Goal: Check status: Check status

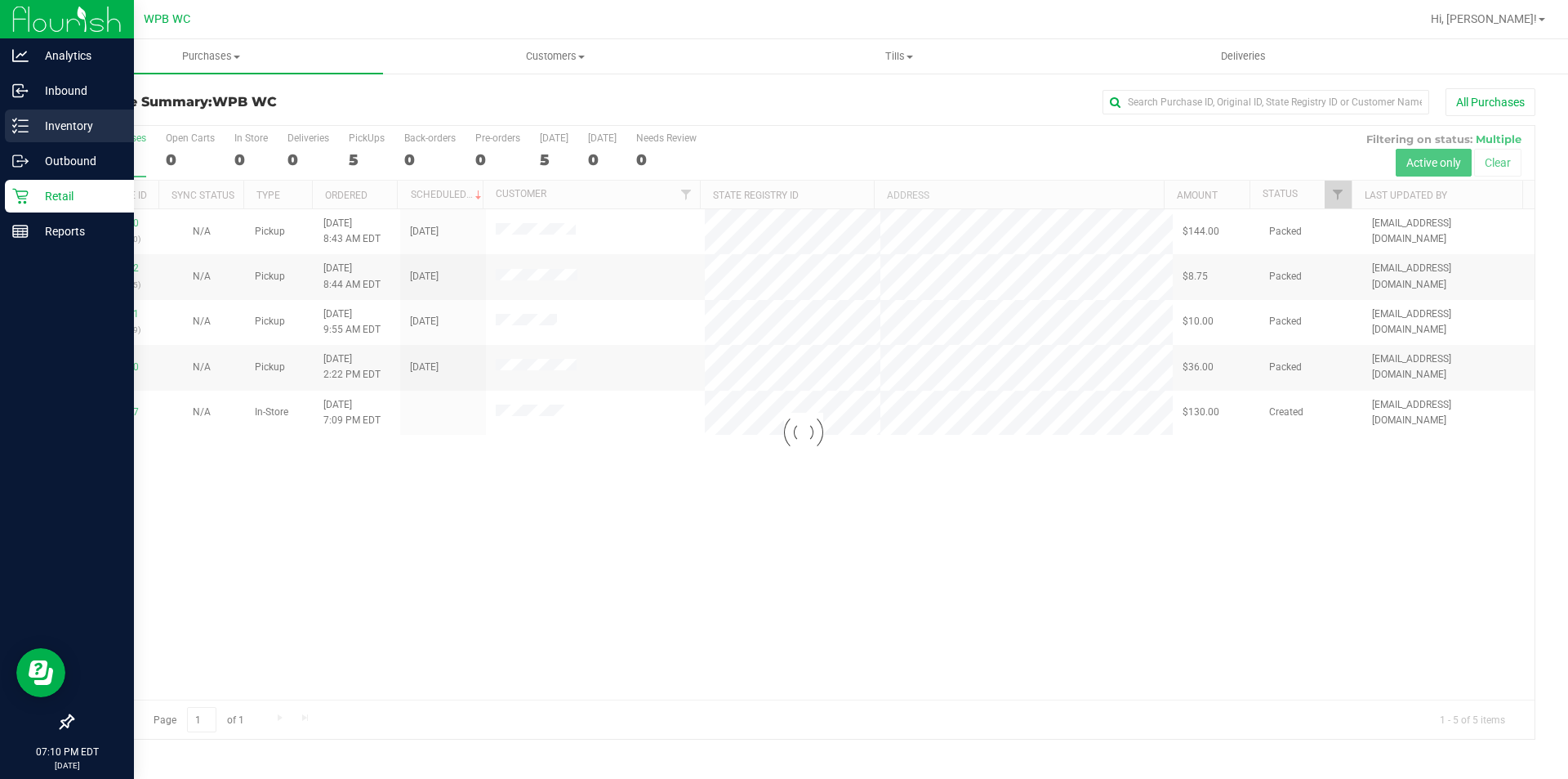
click at [32, 115] on div "Inventory" at bounding box center [69, 125] width 129 height 32
click at [55, 113] on div "Inventory" at bounding box center [69, 125] width 129 height 32
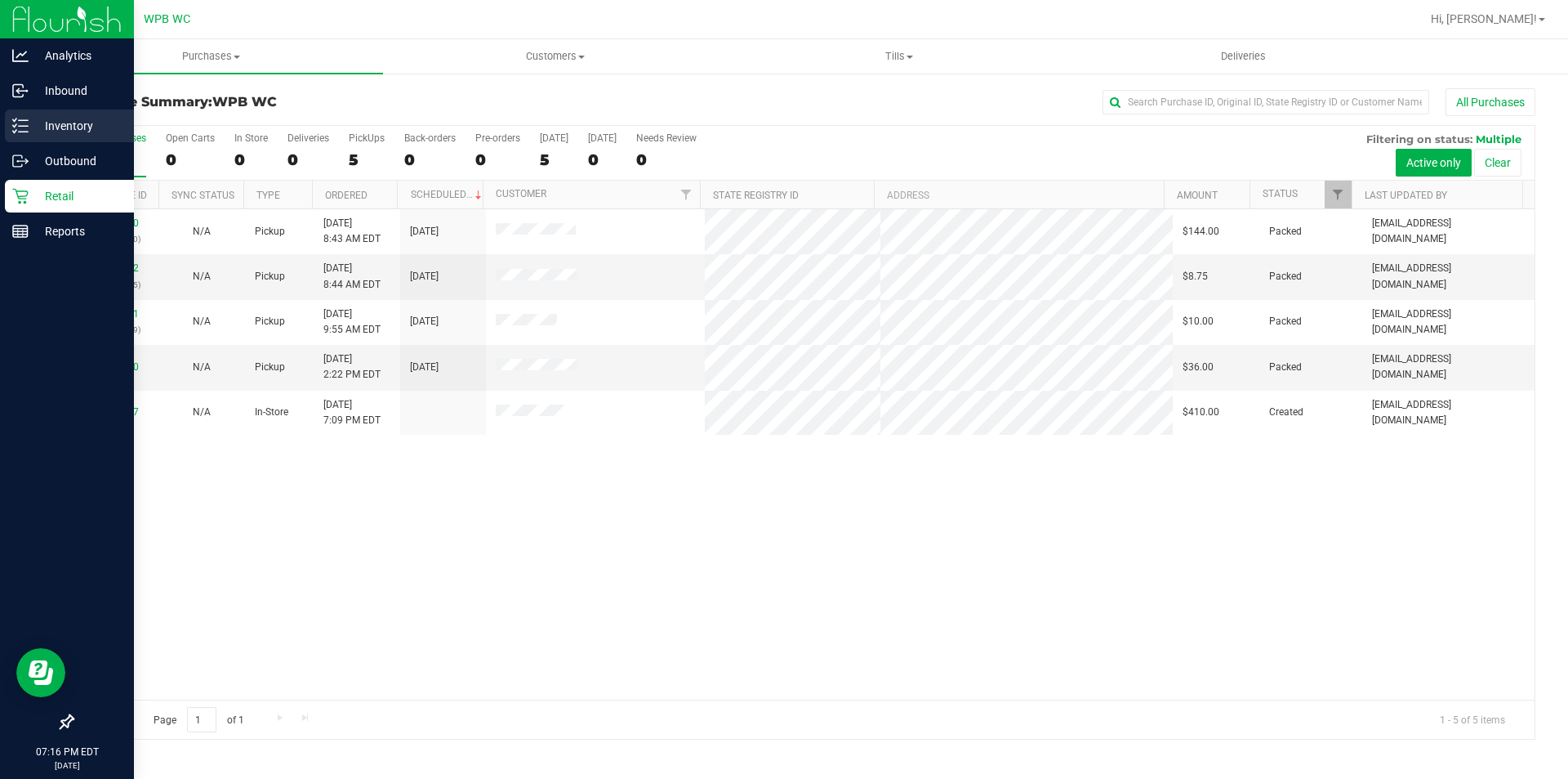
click at [79, 118] on p "Inventory" at bounding box center [78, 125] width 98 height 19
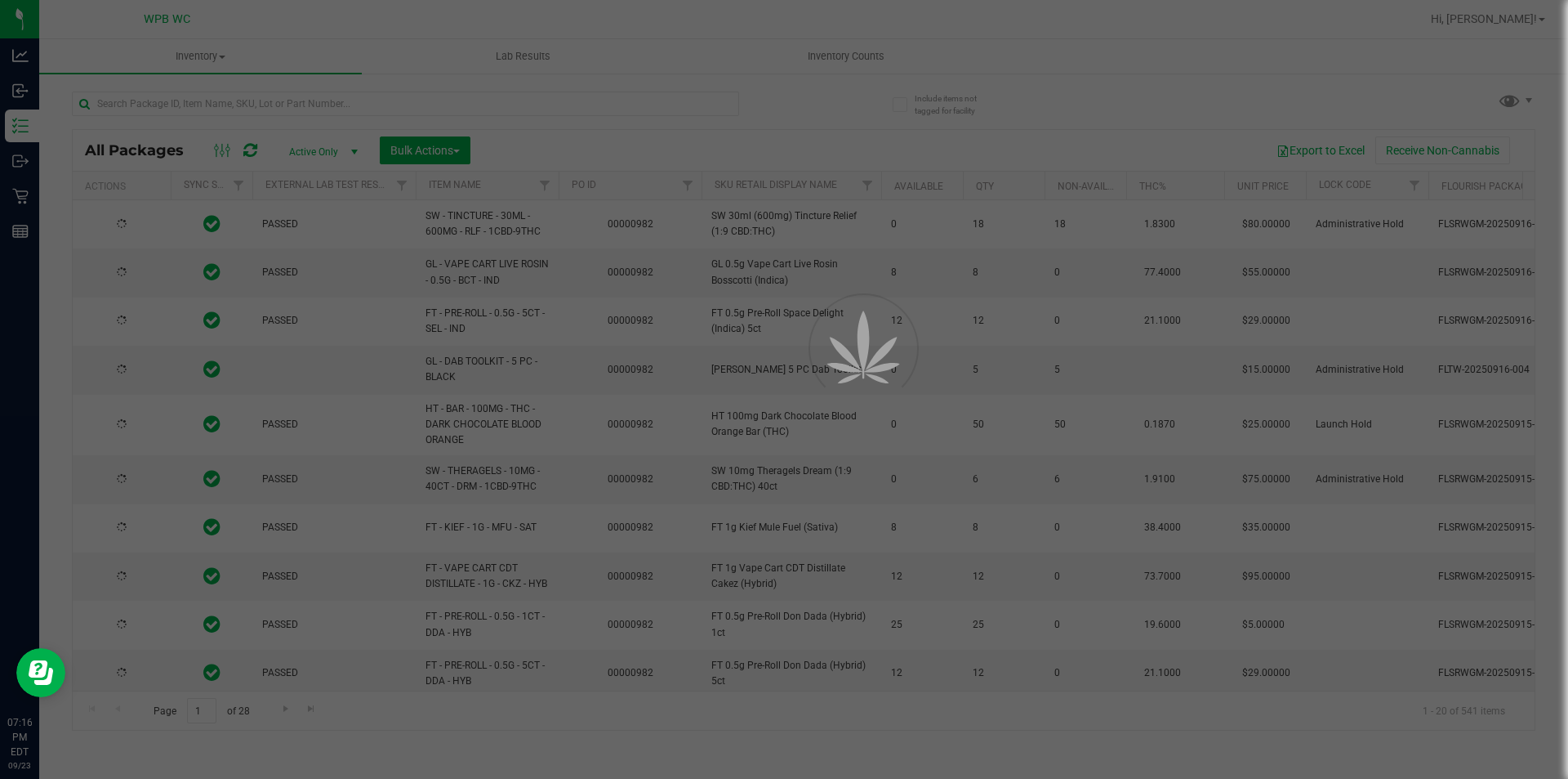
click at [206, 111] on div at bounding box center [784, 389] width 1568 height 779
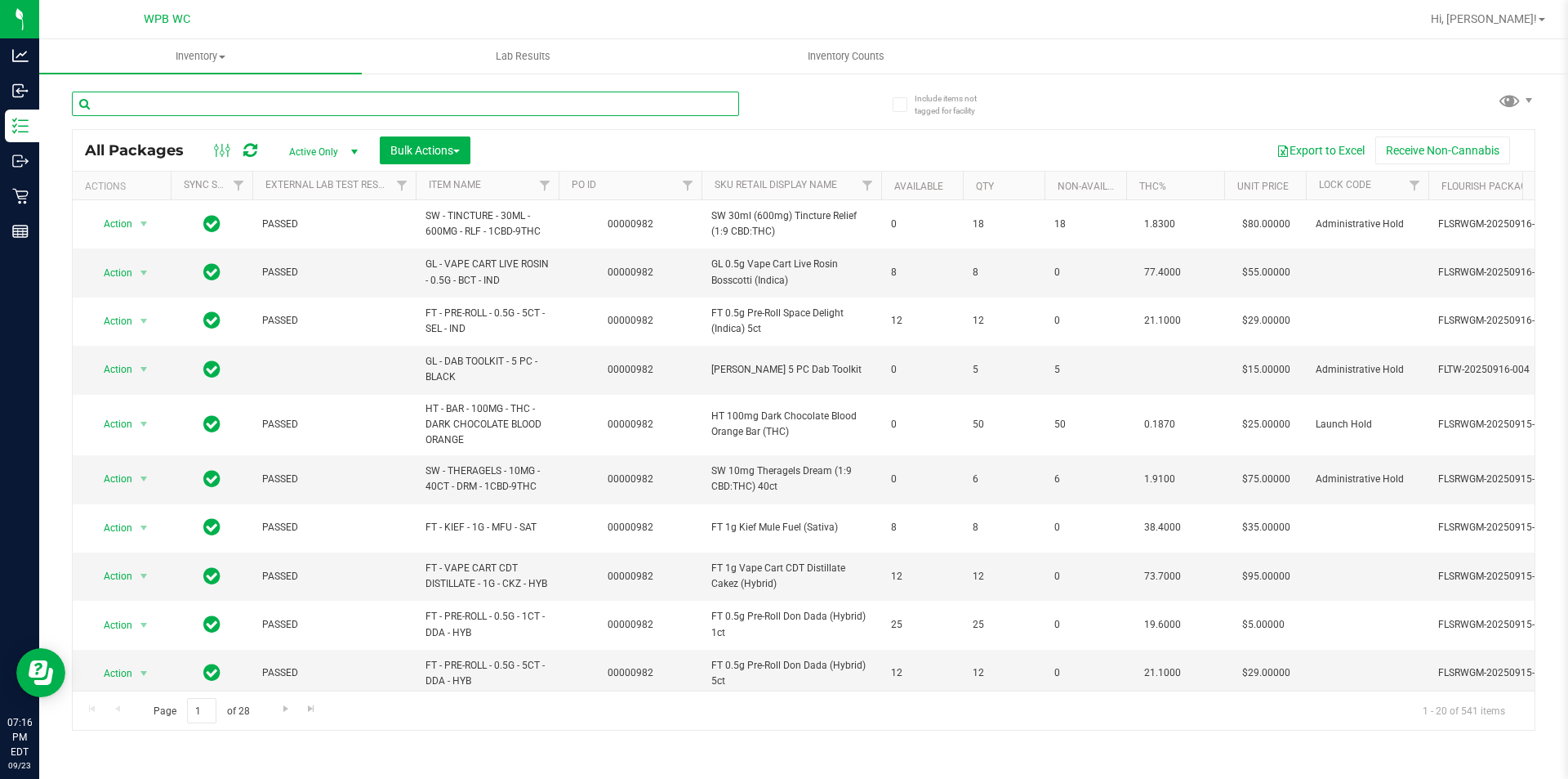
click at [206, 111] on input "text" at bounding box center [405, 104] width 667 height 24
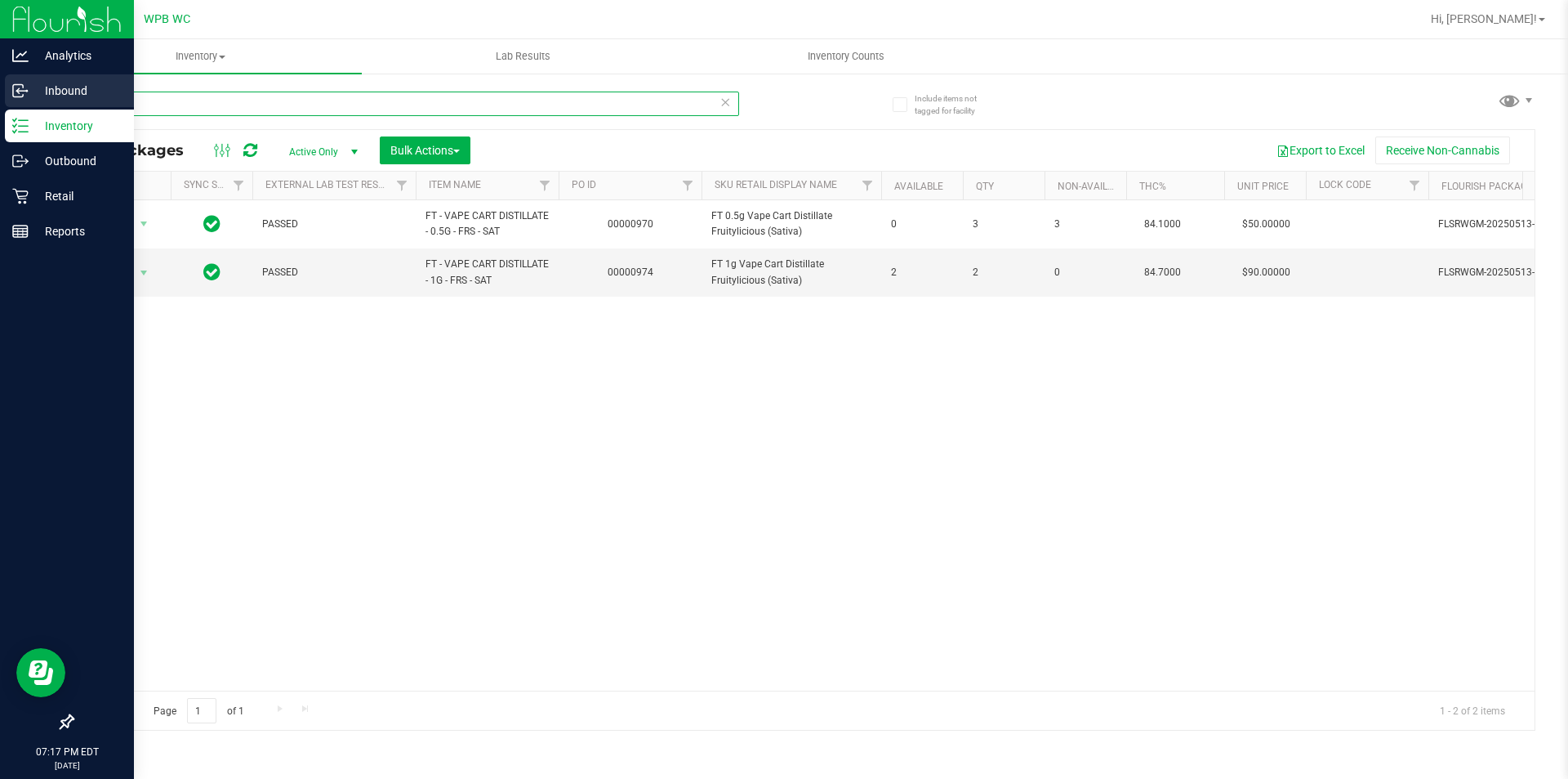
drag, startPoint x: 165, startPoint y: 101, endPoint x: 0, endPoint y: 101, distance: 165.0
click at [0, 101] on div "Analytics Inbound Inventory Outbound Retail Reports 07:17 PM EDT [DATE] 09/23 W…" at bounding box center [784, 389] width 1568 height 779
drag, startPoint x: 166, startPoint y: 106, endPoint x: 0, endPoint y: 106, distance: 166.0
click at [0, 106] on div "Analytics Inbound Inventory Outbound Retail Reports 07:17 PM EDT [DATE] 09/23 W…" at bounding box center [784, 389] width 1568 height 779
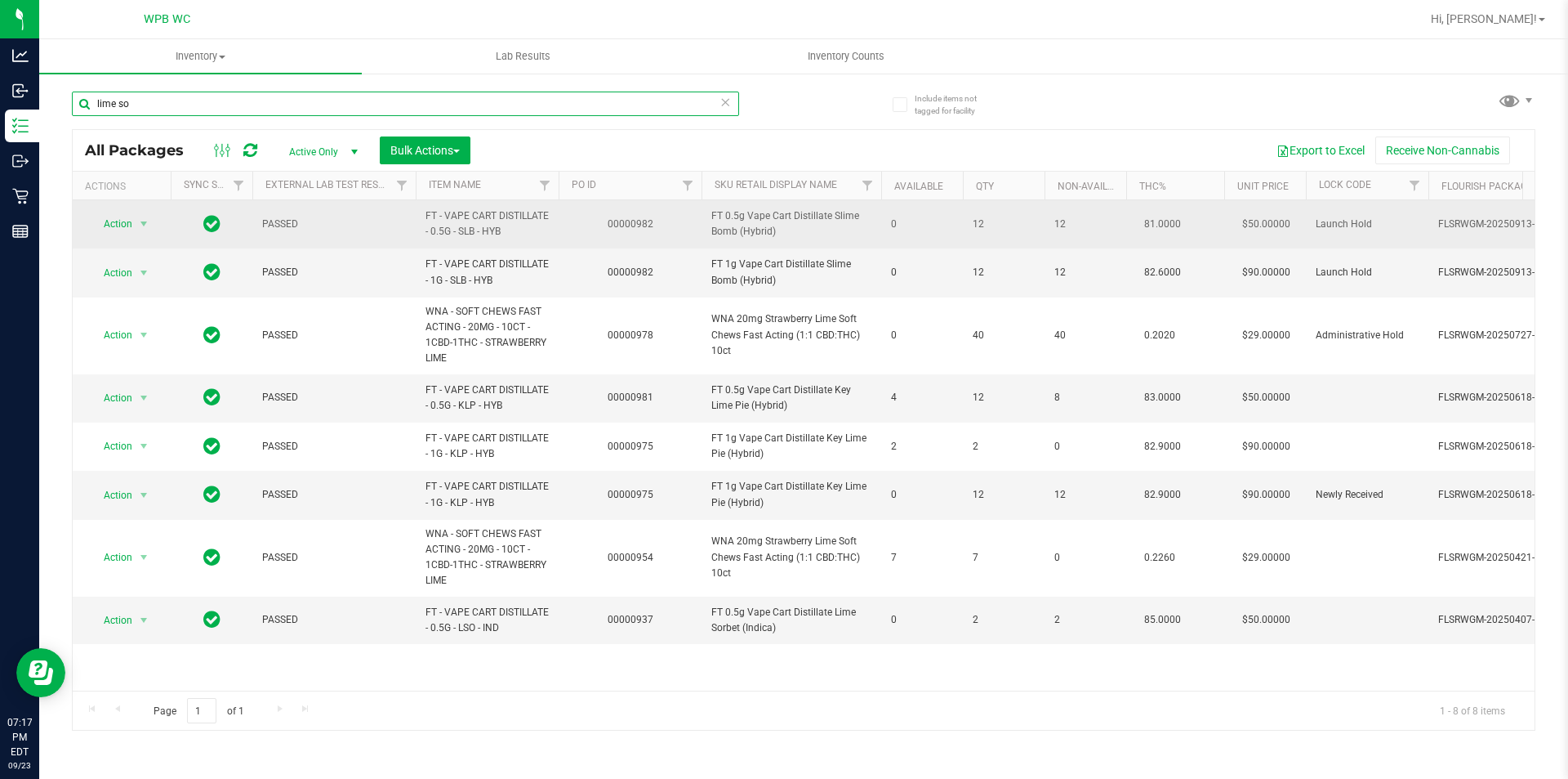
type input "lime sor"
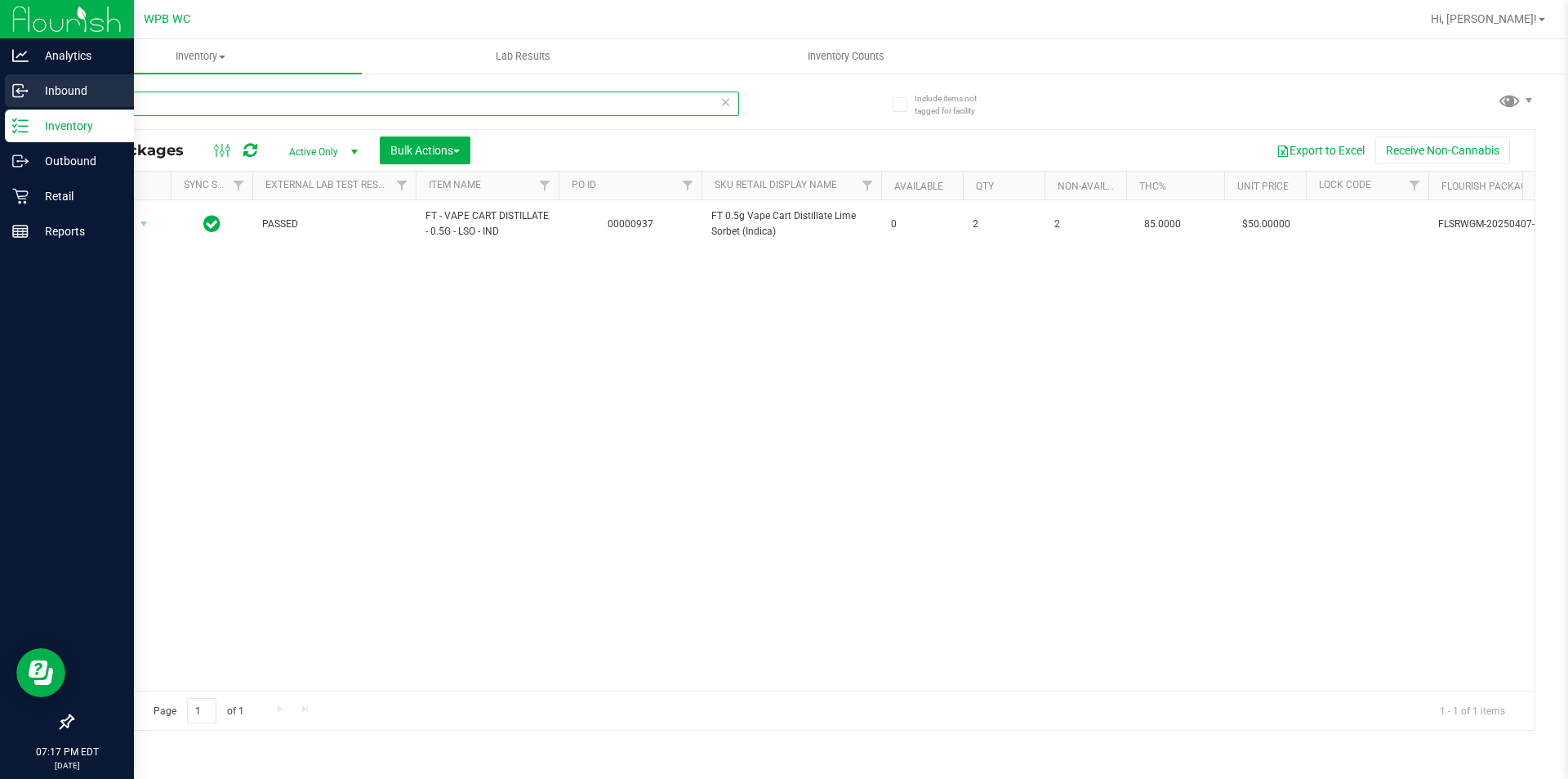
drag, startPoint x: 186, startPoint y: 106, endPoint x: 0, endPoint y: 97, distance: 186.2
click at [0, 97] on div "Analytics Inbound Inventory Outbound Retail Reports 07:17 PM EDT [DATE] 09/23 W…" at bounding box center [784, 389] width 1568 height 779
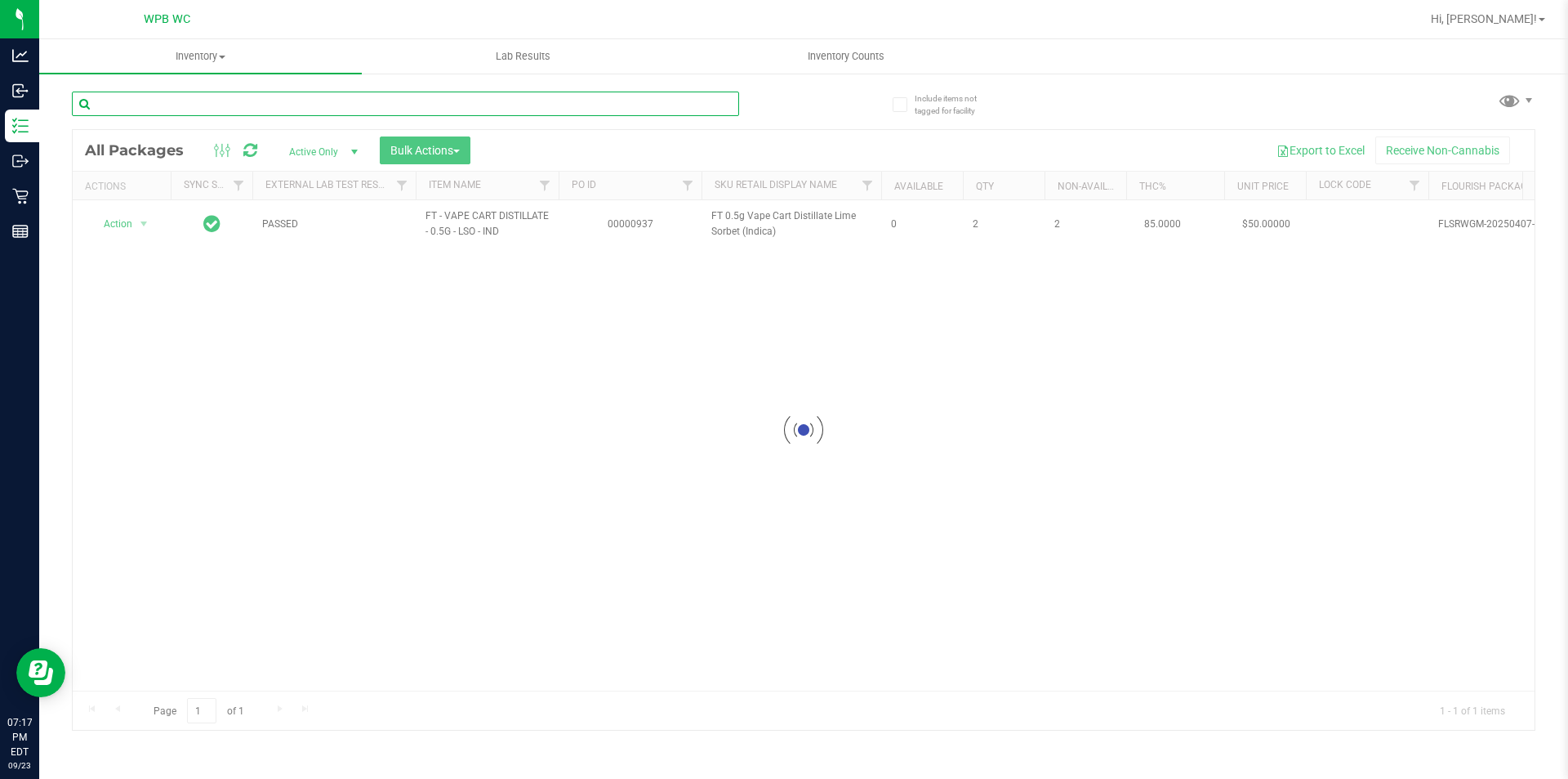
click at [195, 104] on input "text" at bounding box center [405, 104] width 667 height 24
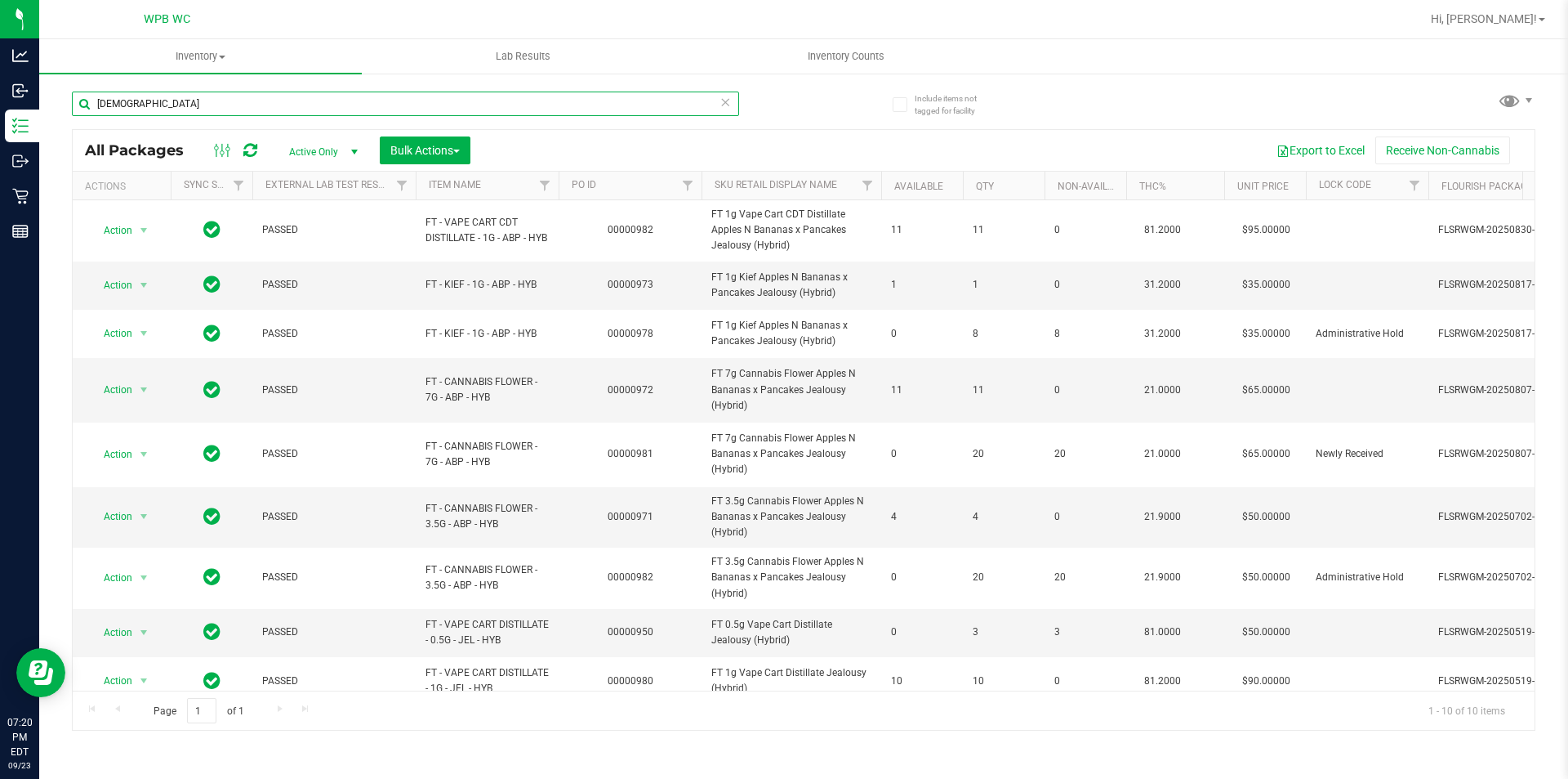
click at [273, 106] on input "[DEMOGRAPHIC_DATA]" at bounding box center [405, 104] width 667 height 24
click at [309, 110] on input "[DEMOGRAPHIC_DATA]" at bounding box center [405, 104] width 667 height 24
click at [310, 110] on input "[DEMOGRAPHIC_DATA]" at bounding box center [405, 104] width 667 height 24
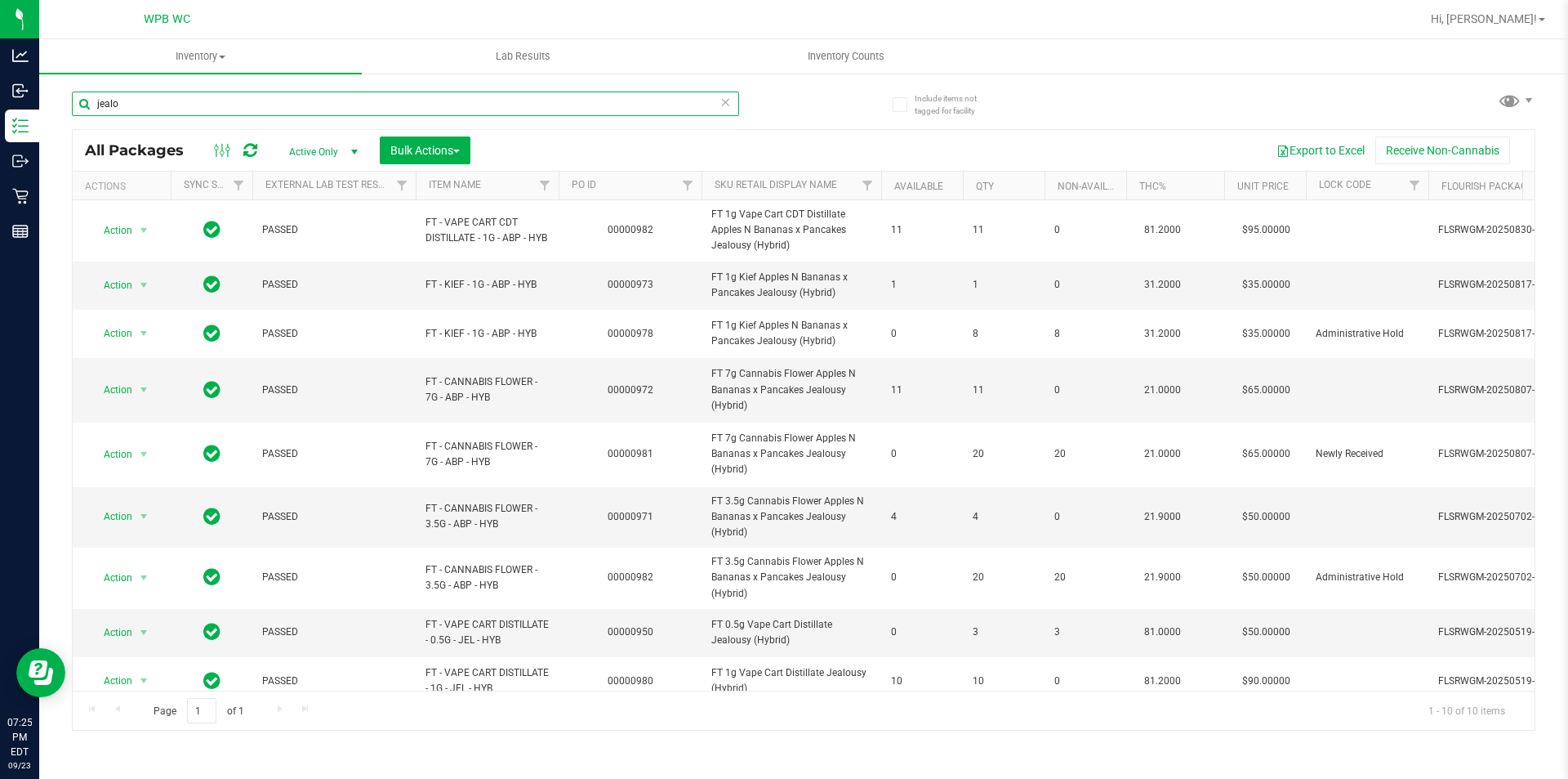
click at [184, 105] on input "jealo" at bounding box center [405, 104] width 667 height 24
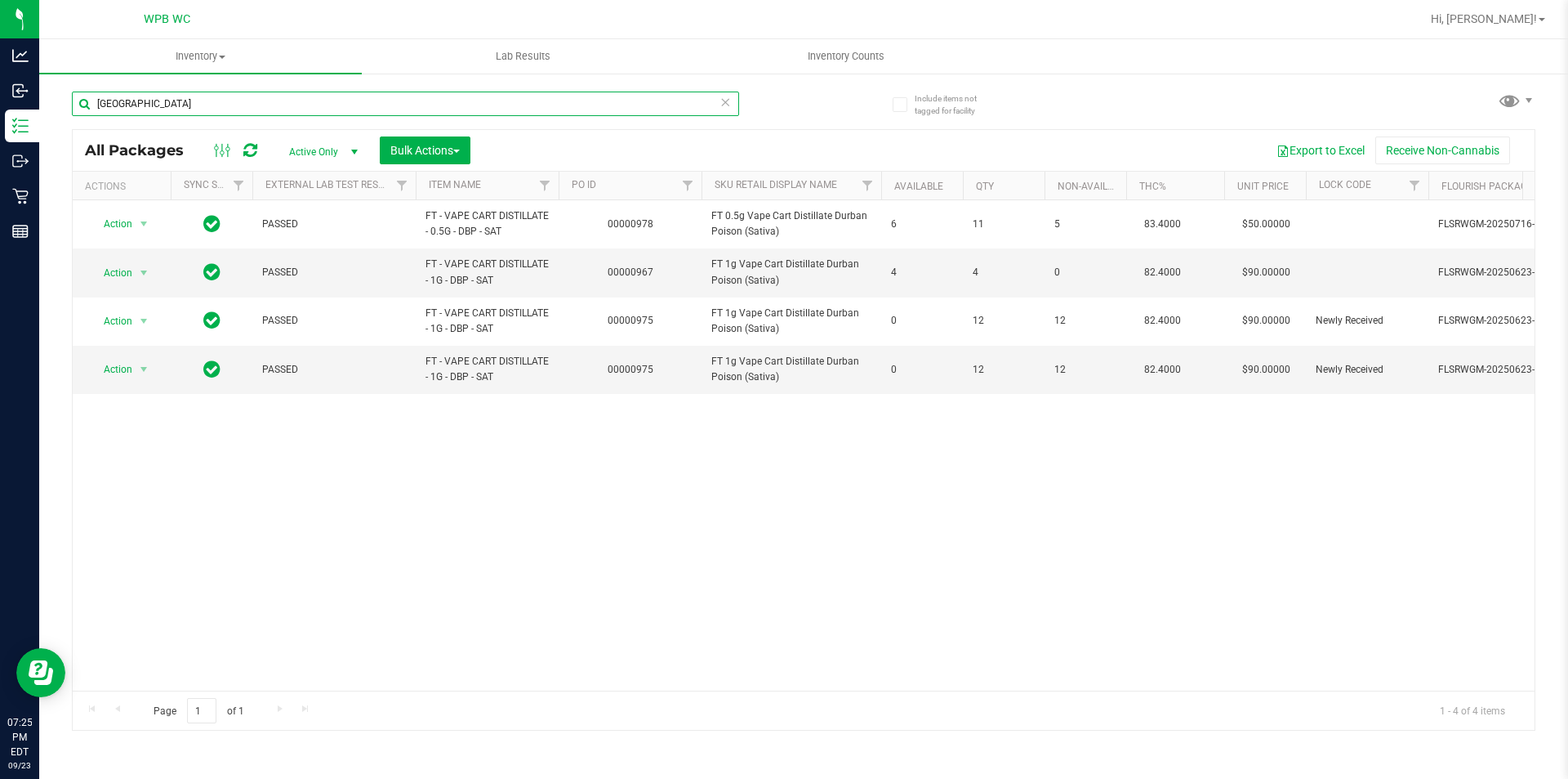
type input "[GEOGRAPHIC_DATA]"
click at [207, 490] on div "Action Action Adjust qty Create package Edit attributes Global inventory Locate…" at bounding box center [803, 446] width 1462 height 490
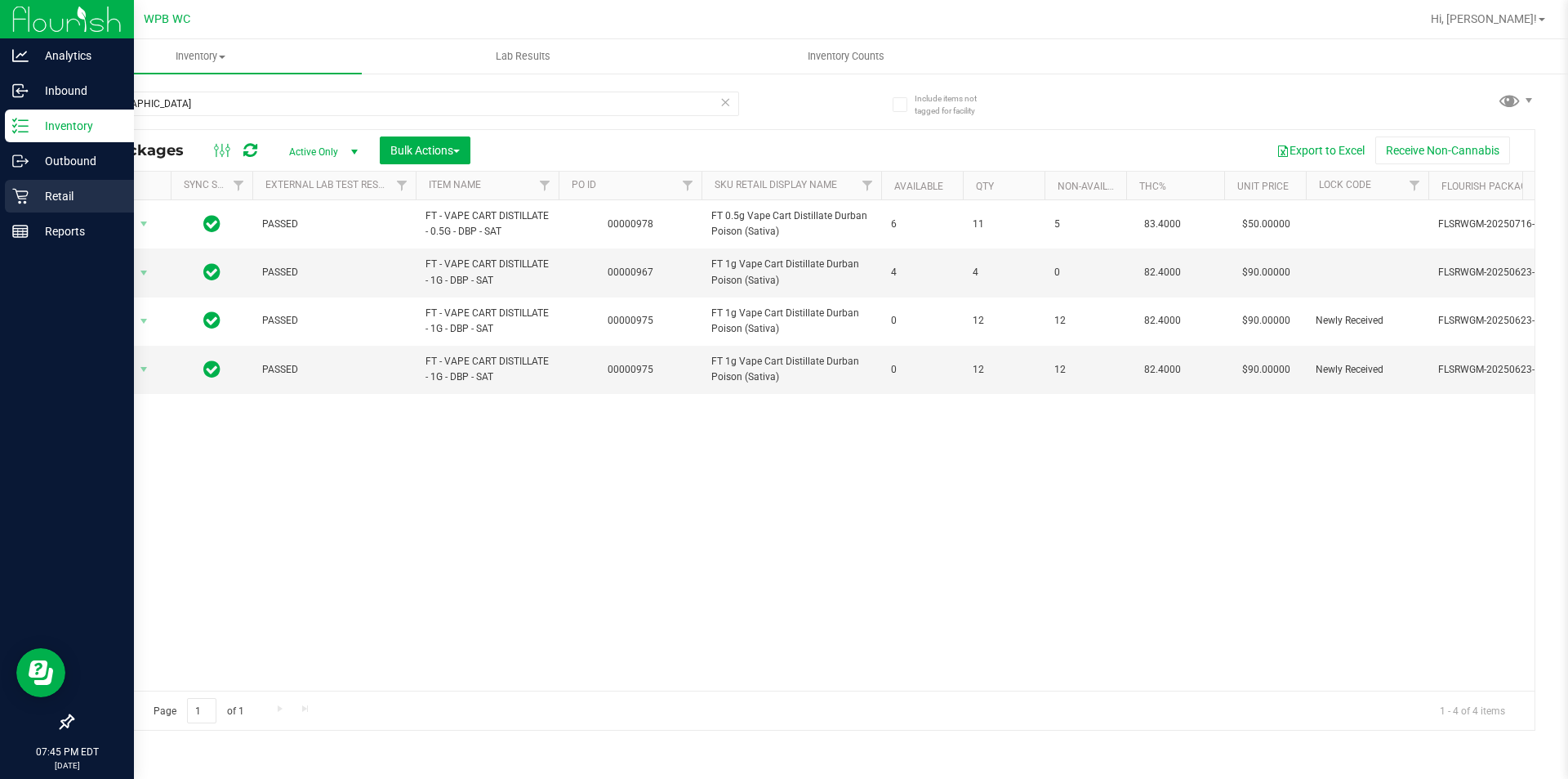
click at [49, 182] on div "Retail" at bounding box center [69, 196] width 129 height 32
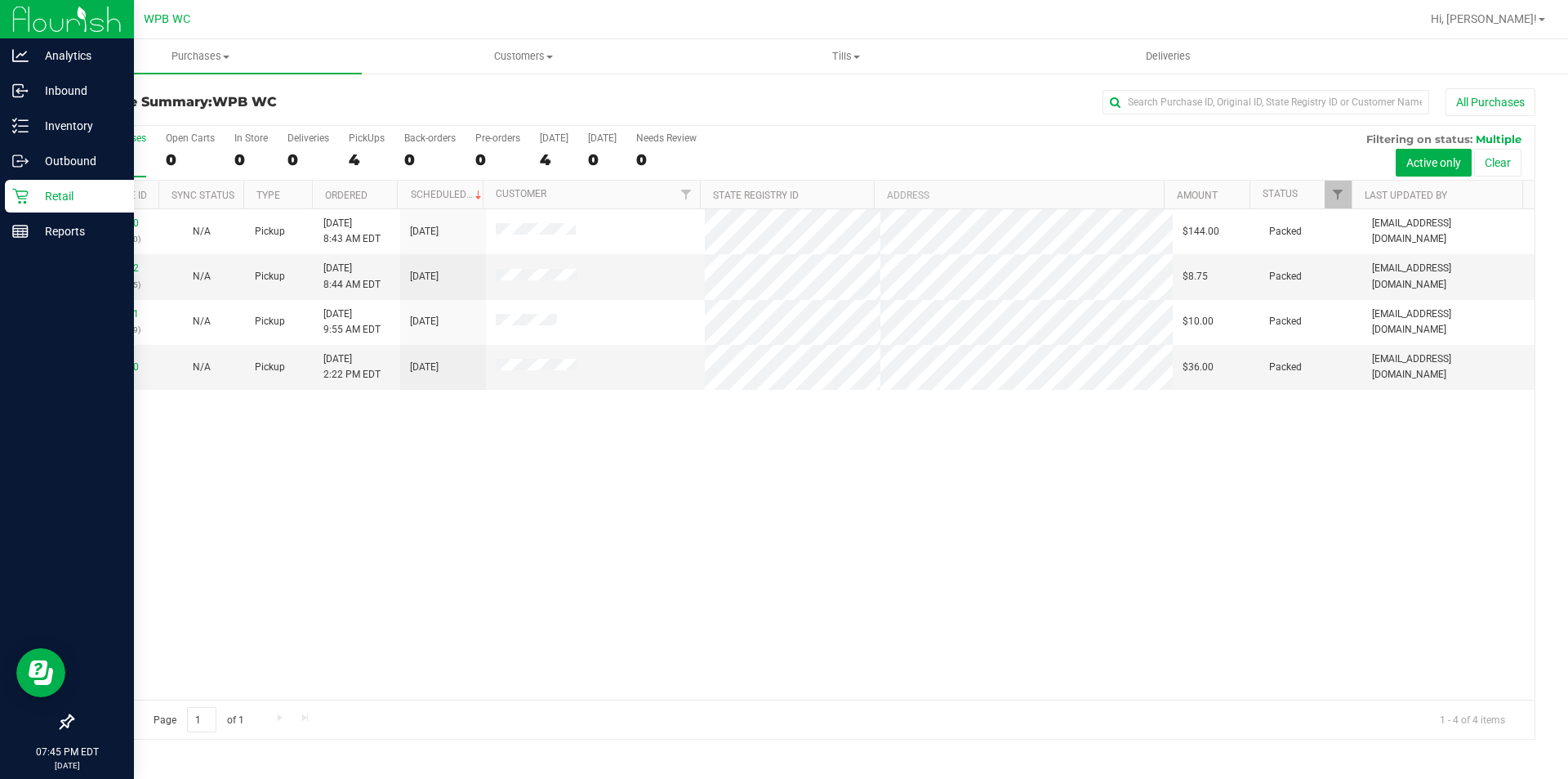
click at [982, 507] on div "11991950 (326874100) N/A Pickup [DATE] 8:43 AM EDT 9/23/2025 $144.00 Packed [EM…" at bounding box center [803, 454] width 1462 height 490
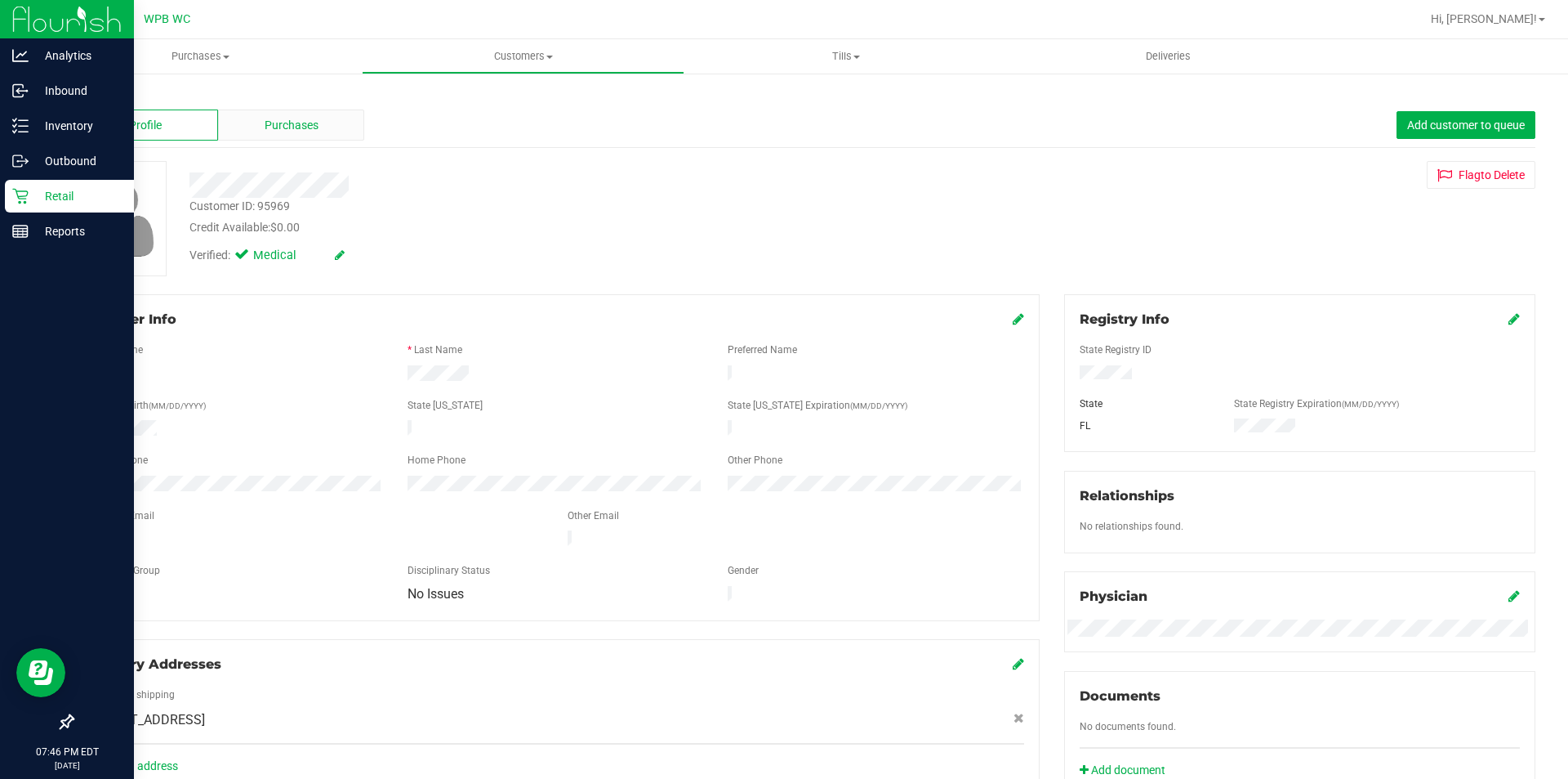
click at [304, 129] on span "Purchases" at bounding box center [292, 125] width 54 height 17
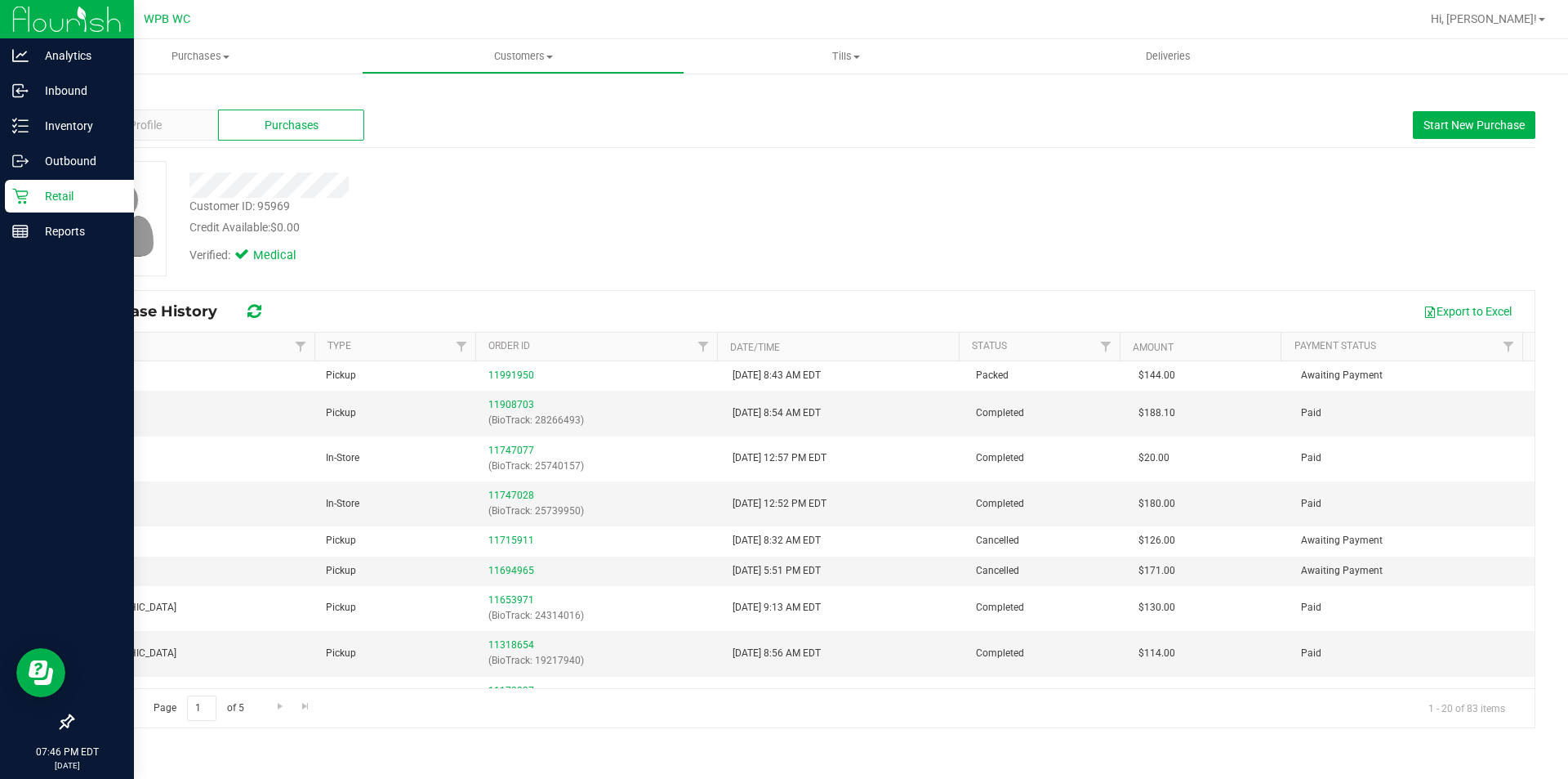
click at [28, 200] on div "Retail" at bounding box center [69, 196] width 129 height 32
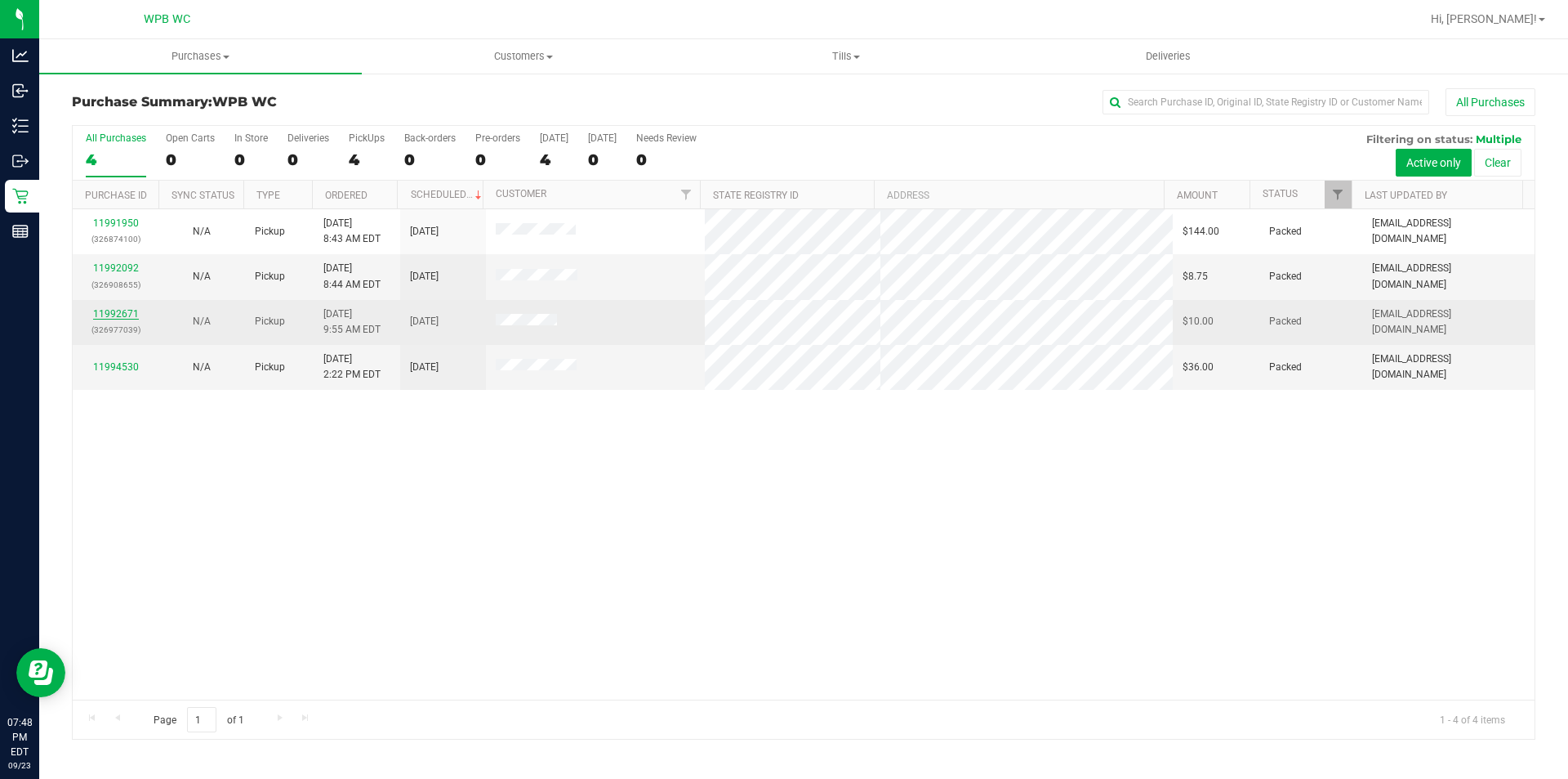
click at [114, 309] on link "11992671" at bounding box center [115, 314] width 45 height 11
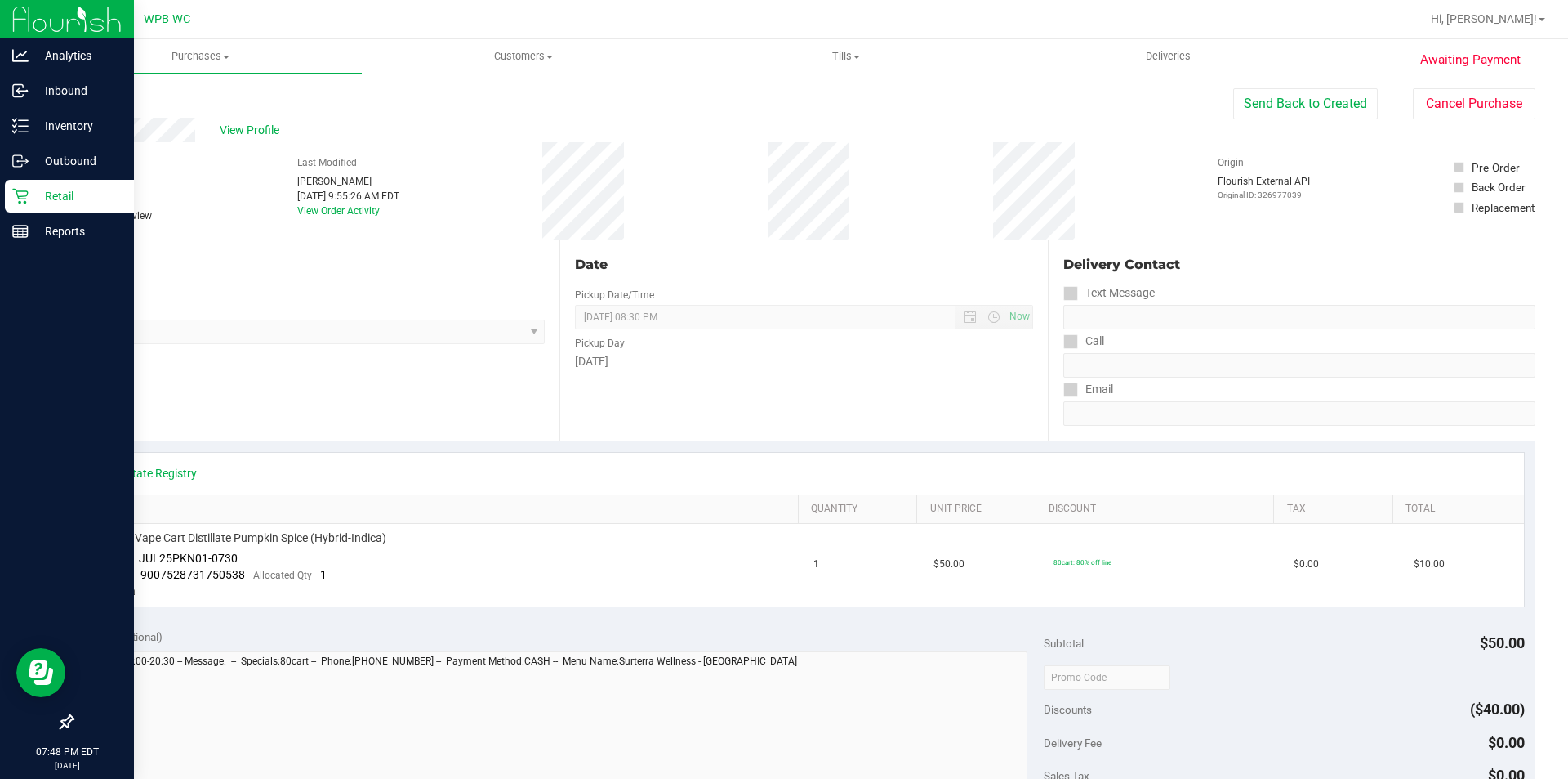
click at [68, 196] on p "Retail" at bounding box center [78, 196] width 98 height 19
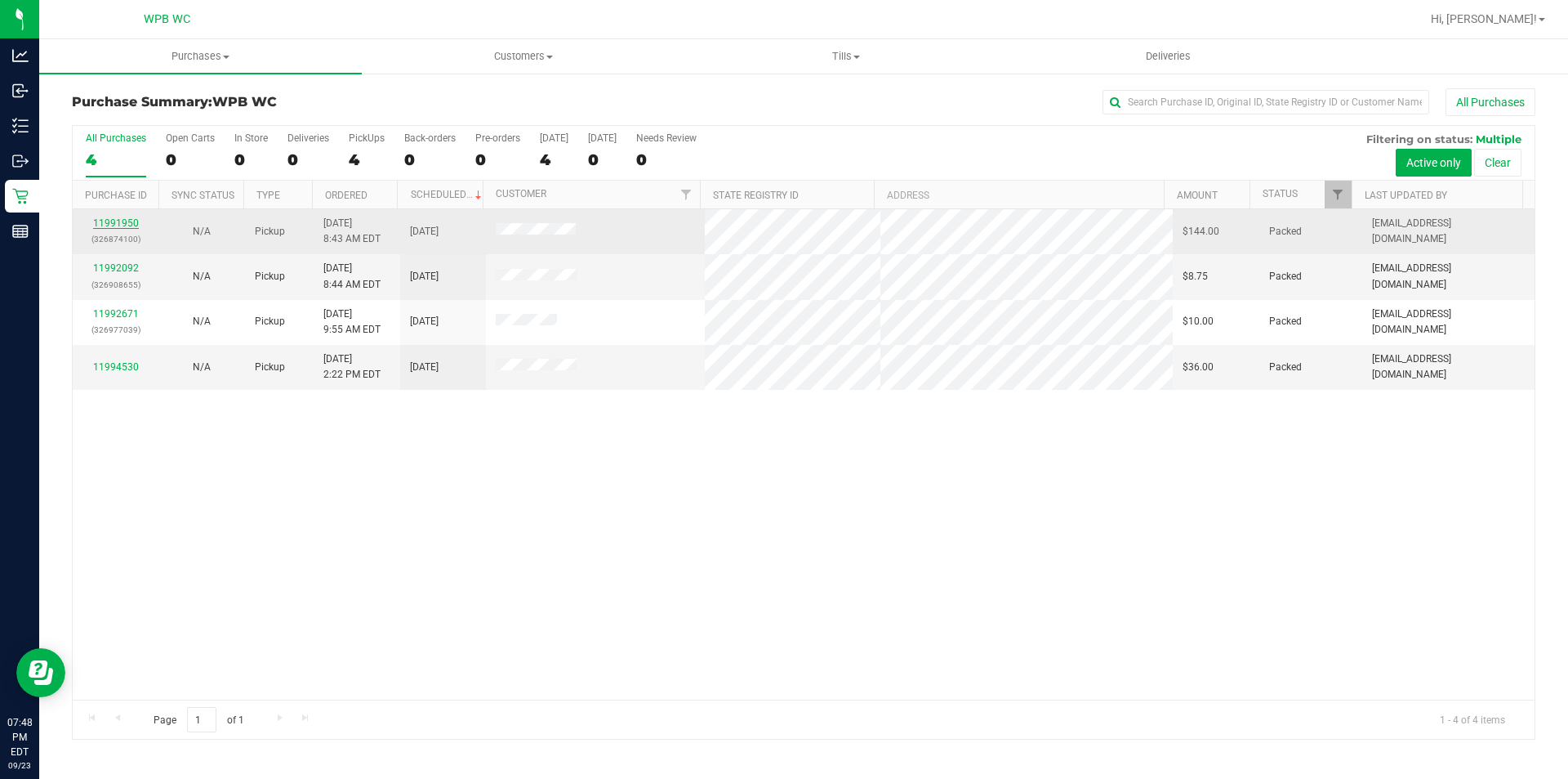
click at [120, 223] on link "11991950" at bounding box center [115, 223] width 45 height 11
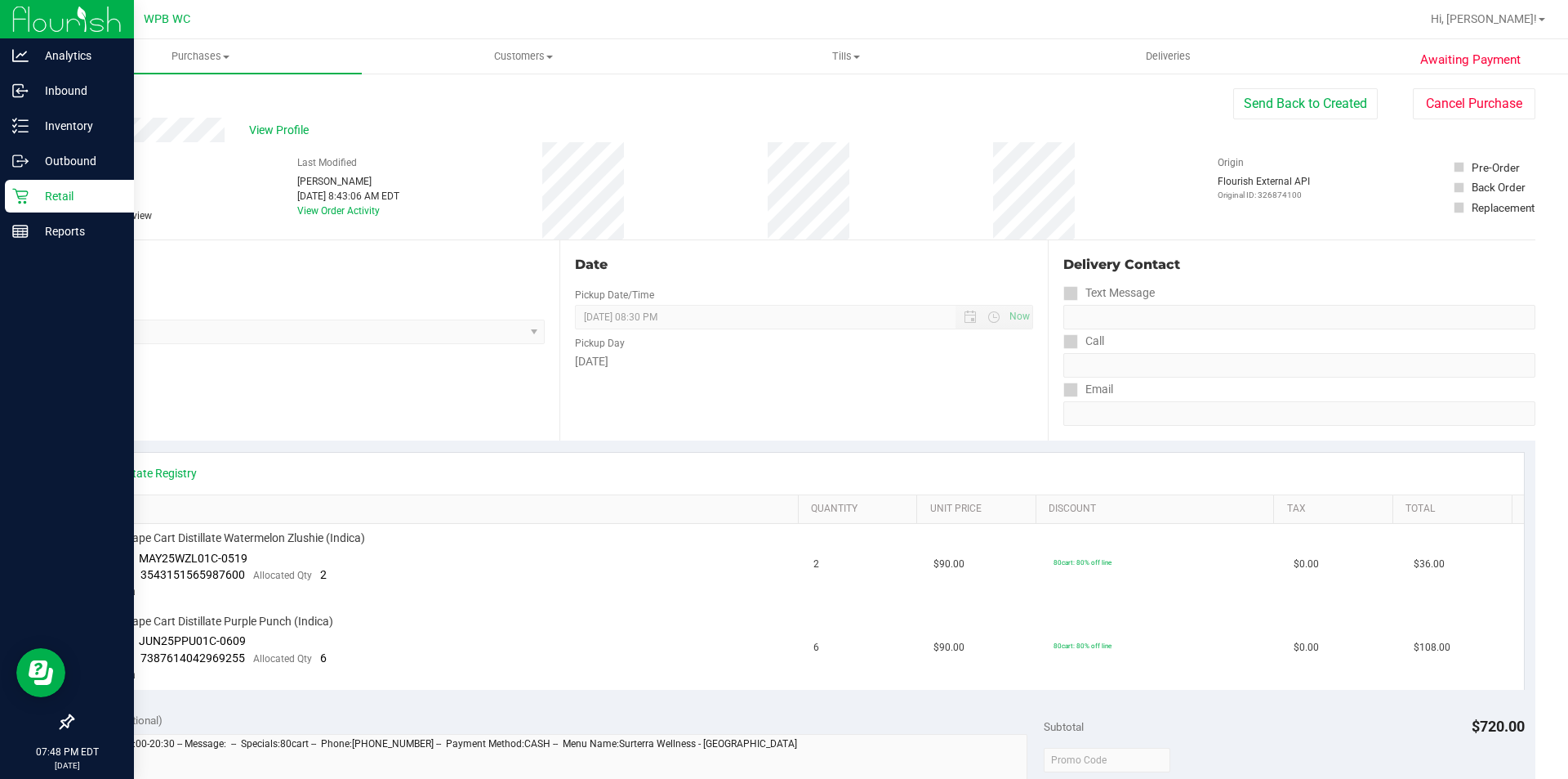
click at [39, 200] on p "Retail" at bounding box center [78, 196] width 98 height 19
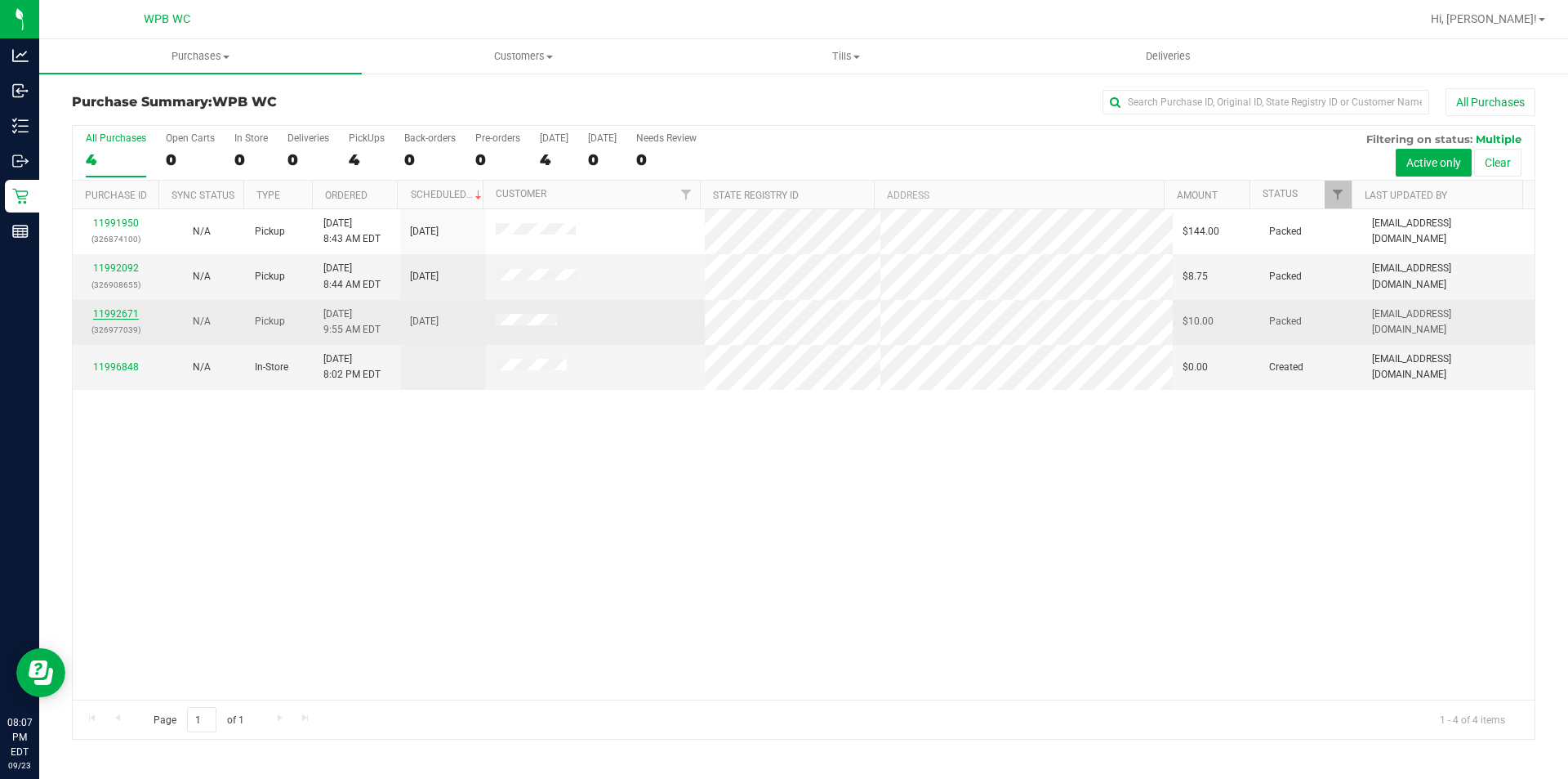
click at [124, 316] on link "11992671" at bounding box center [115, 314] width 45 height 11
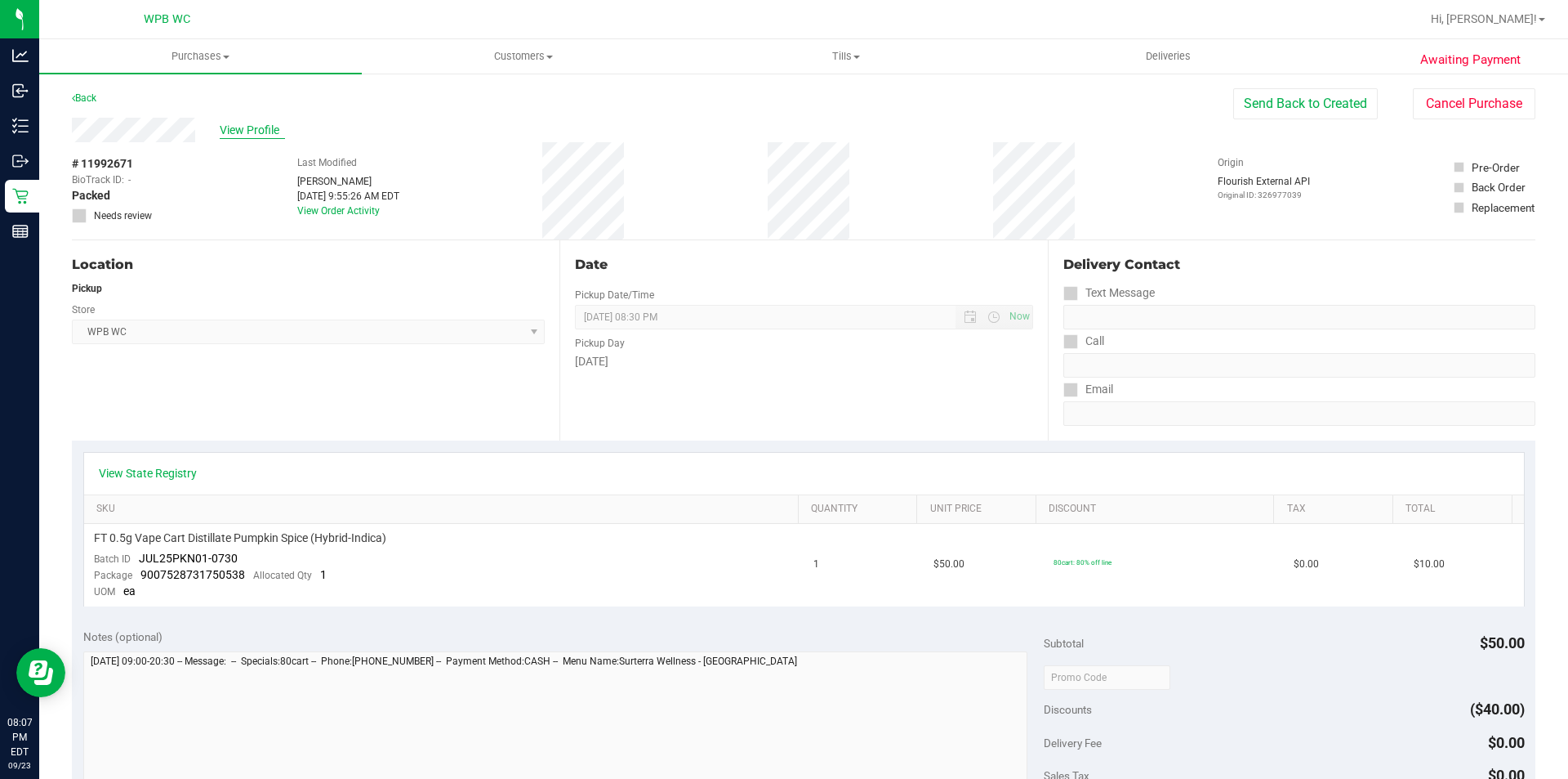
click at [249, 130] on span "View Profile" at bounding box center [253, 130] width 65 height 17
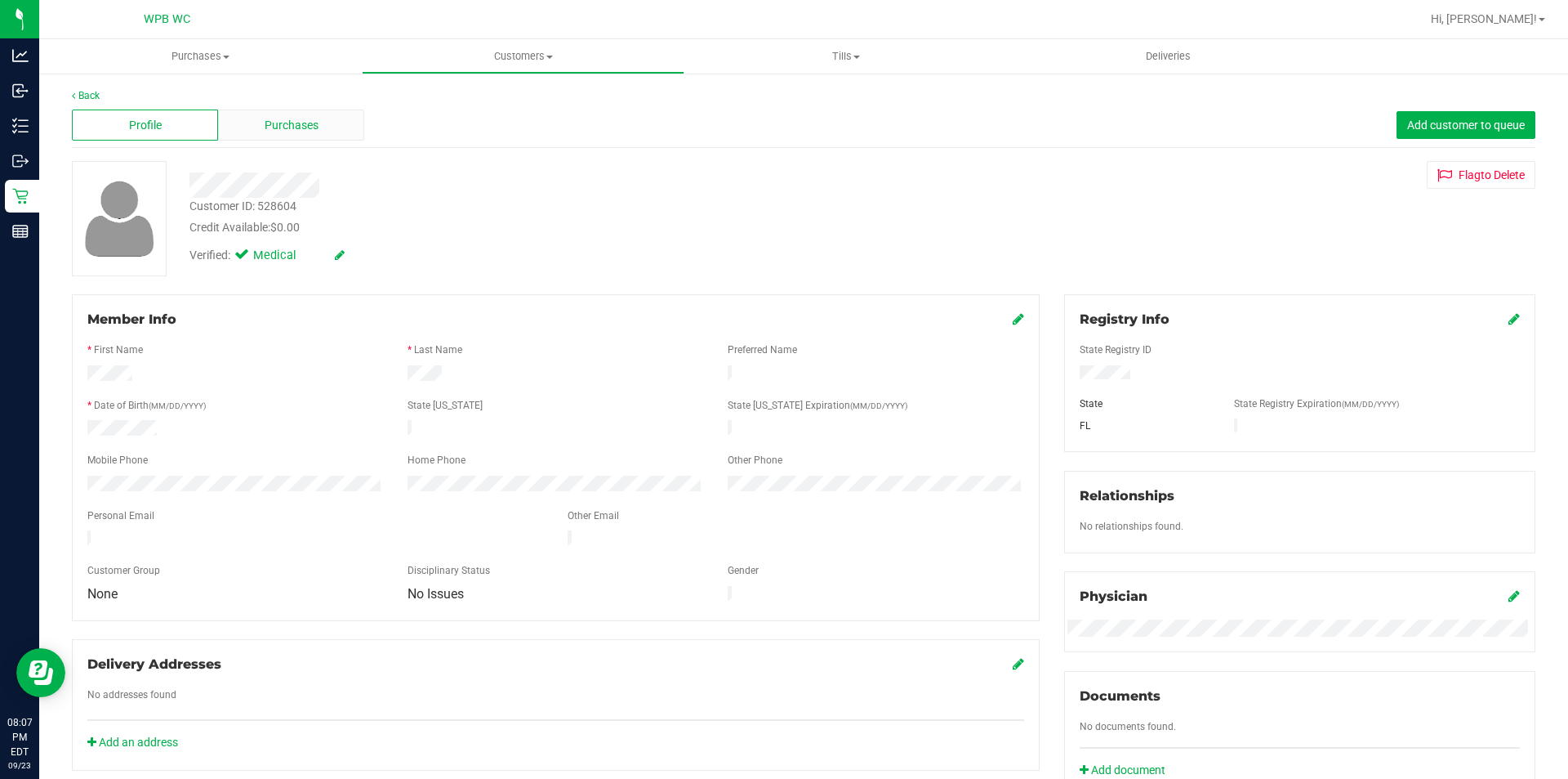
click at [293, 132] on span "Purchases" at bounding box center [292, 125] width 54 height 17
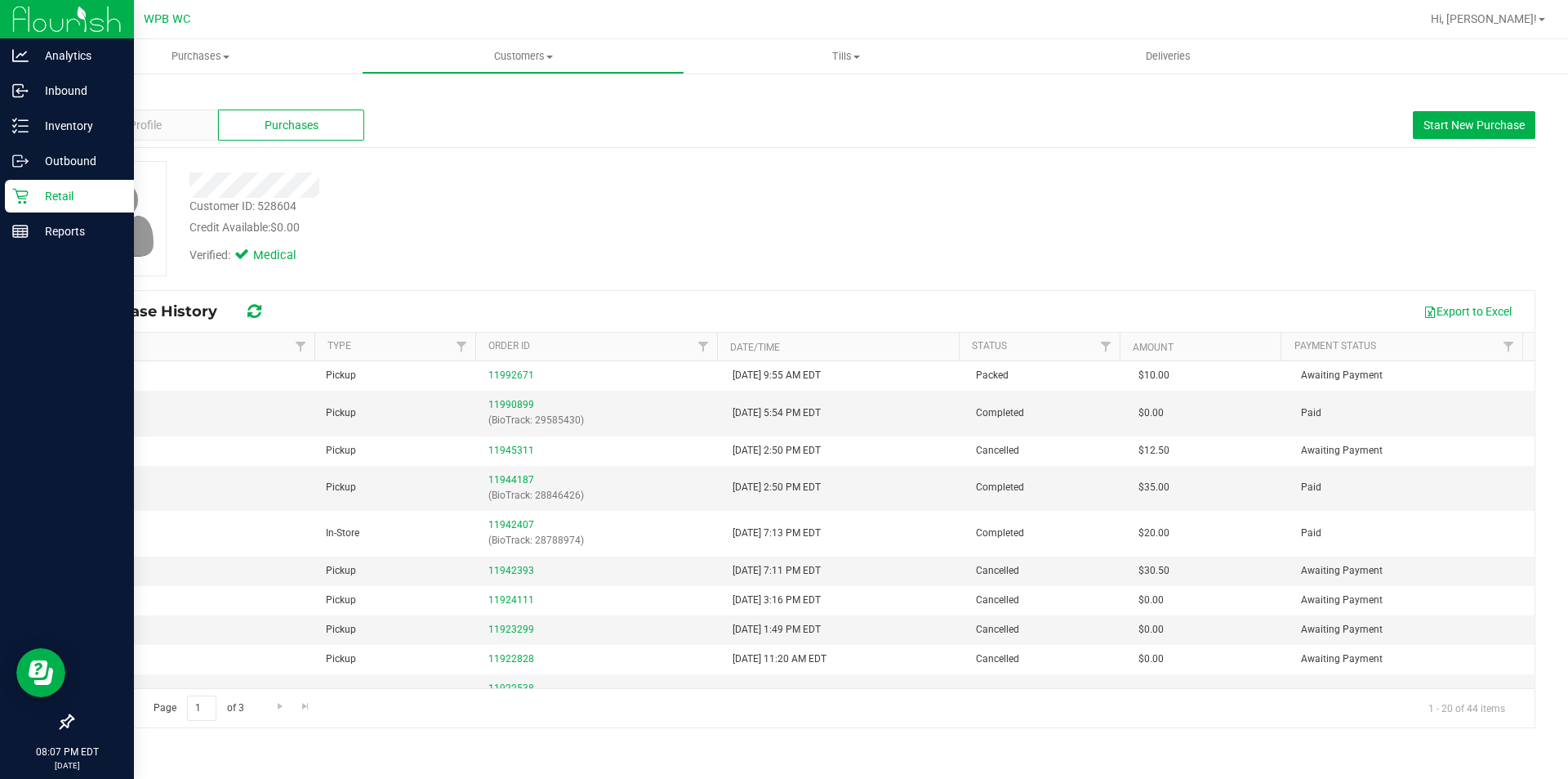
click at [36, 196] on p "Retail" at bounding box center [78, 196] width 98 height 19
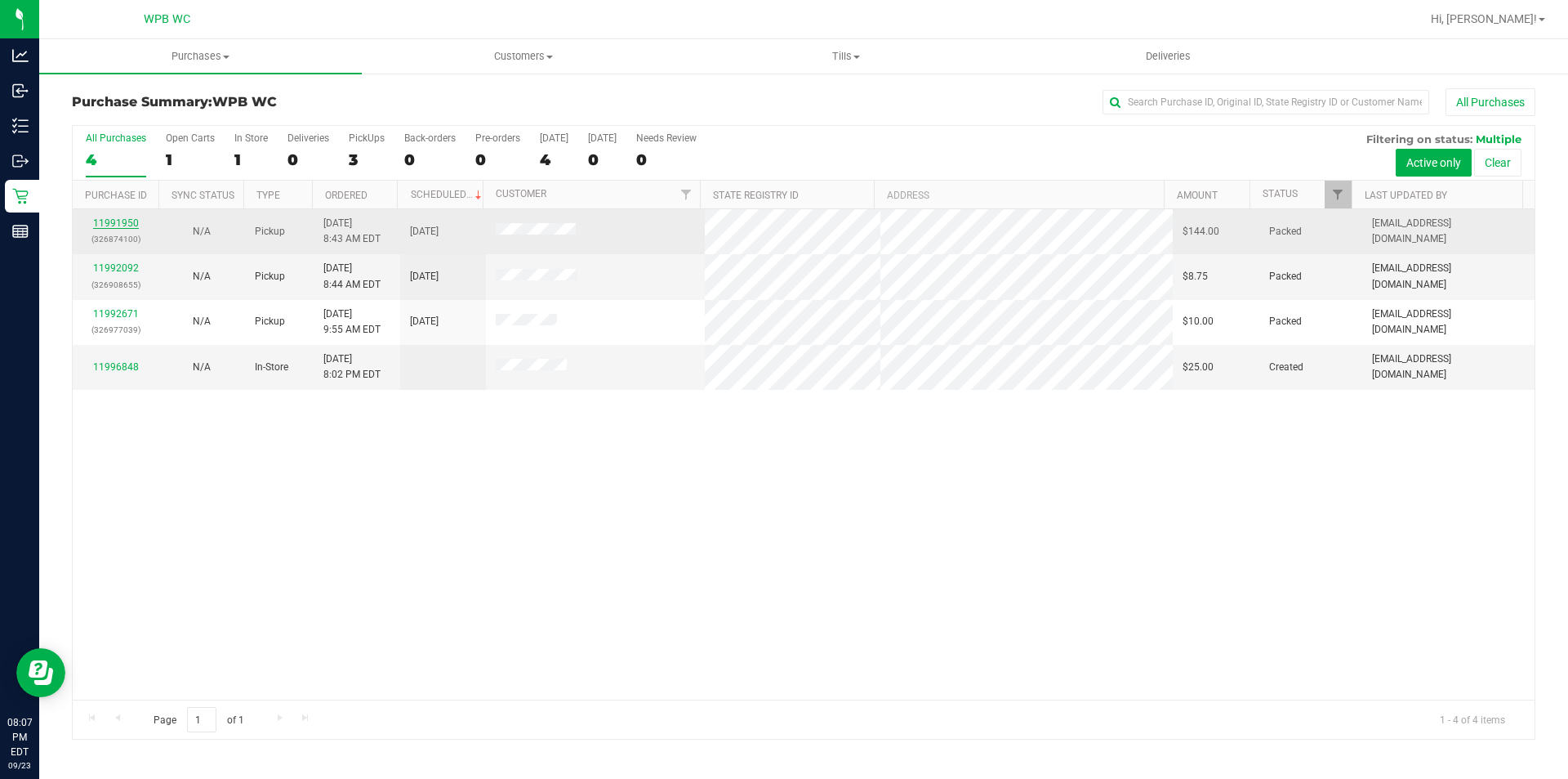
click at [128, 221] on link "11991950" at bounding box center [115, 223] width 45 height 11
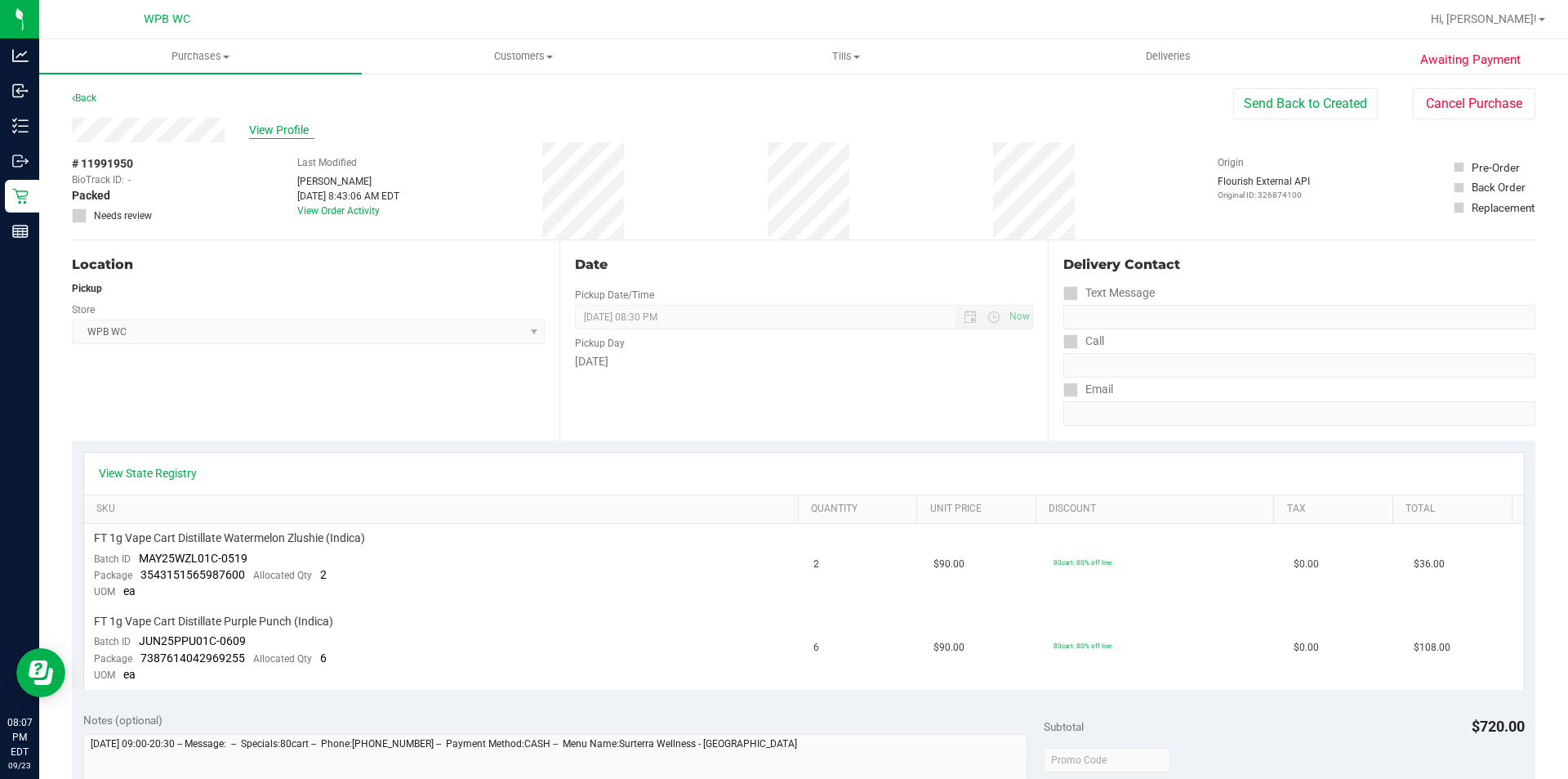
click at [284, 125] on span "View Profile" at bounding box center [281, 130] width 65 height 17
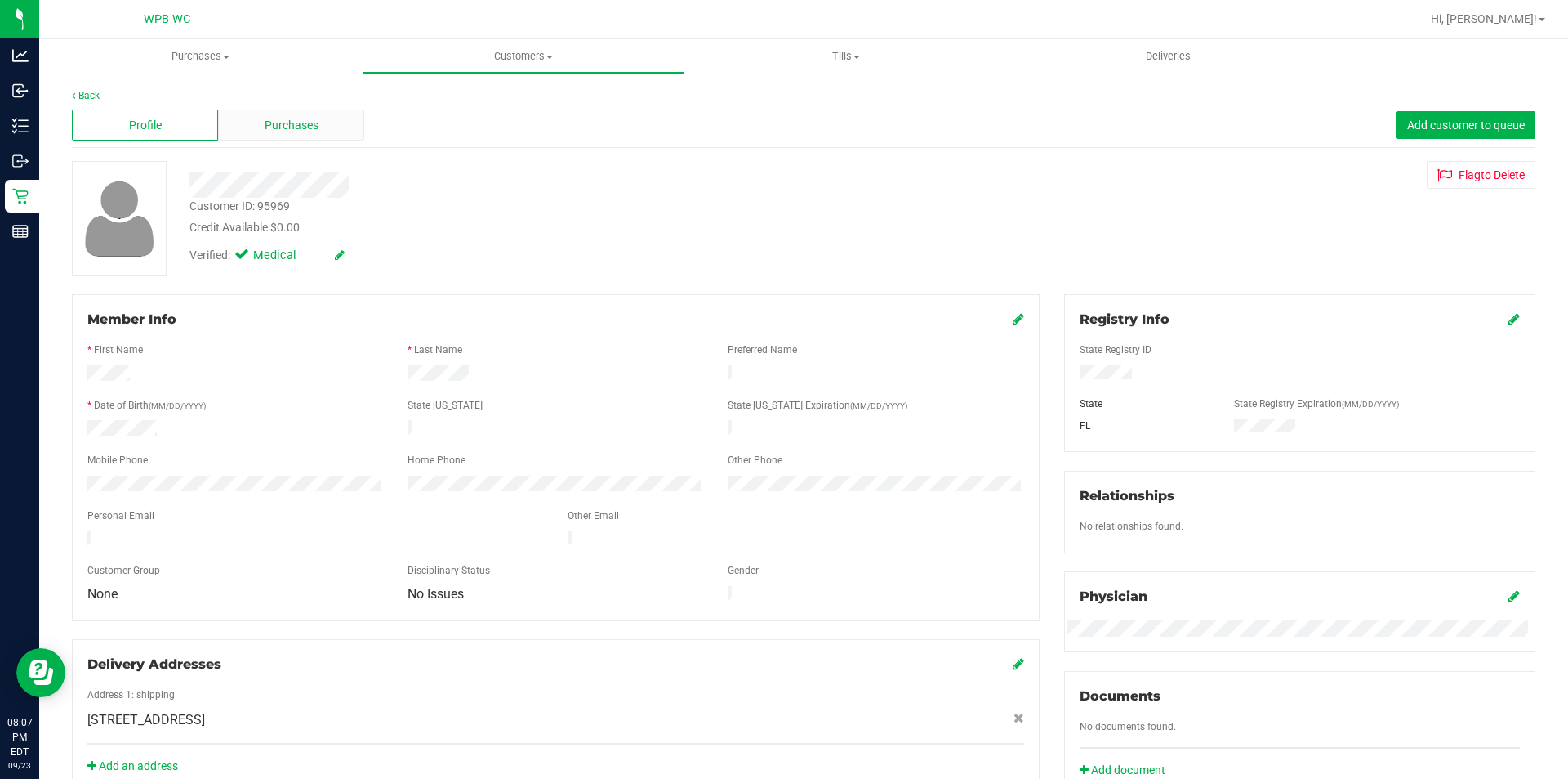
click at [305, 111] on div "Purchases" at bounding box center [291, 124] width 146 height 31
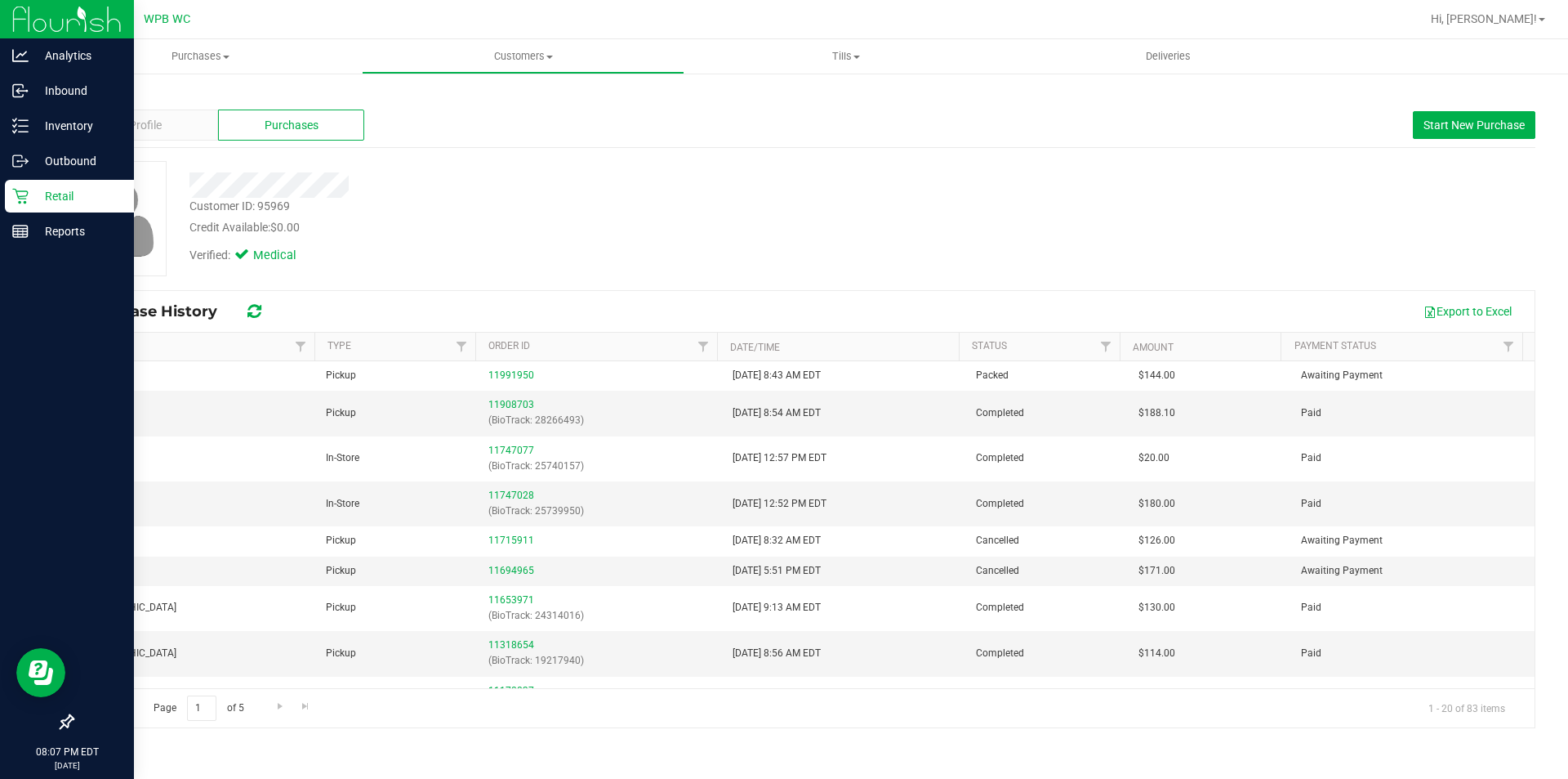
click at [22, 199] on icon at bounding box center [19, 196] width 16 height 16
